Goal: Find specific page/section: Find specific page/section

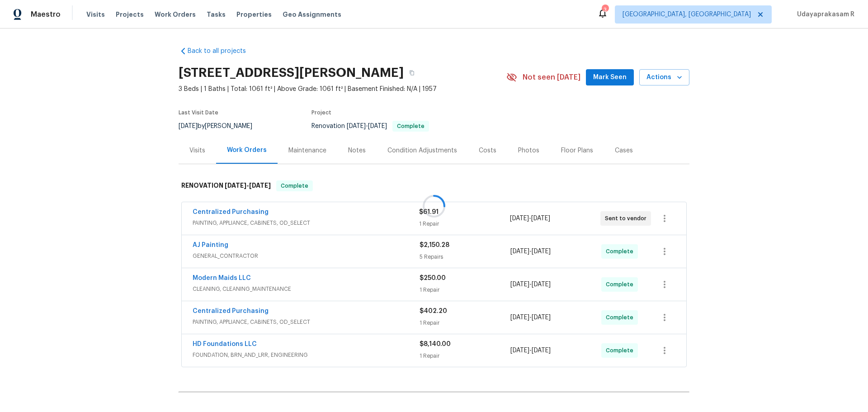
click at [101, 289] on div at bounding box center [434, 206] width 868 height 412
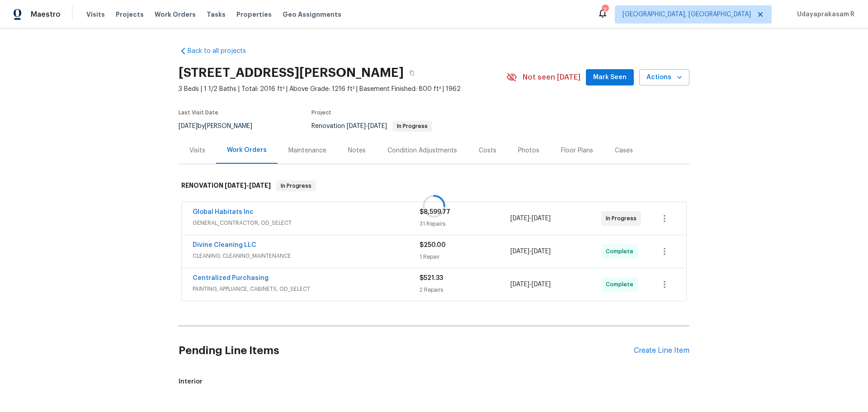
click at [89, 258] on div at bounding box center [434, 206] width 868 height 412
